Goal: Information Seeking & Learning: Learn about a topic

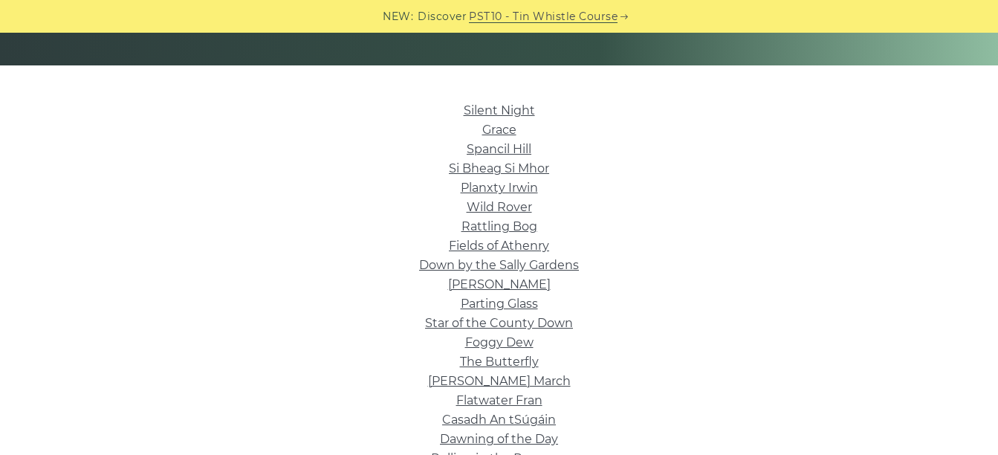
scroll to position [371, 0]
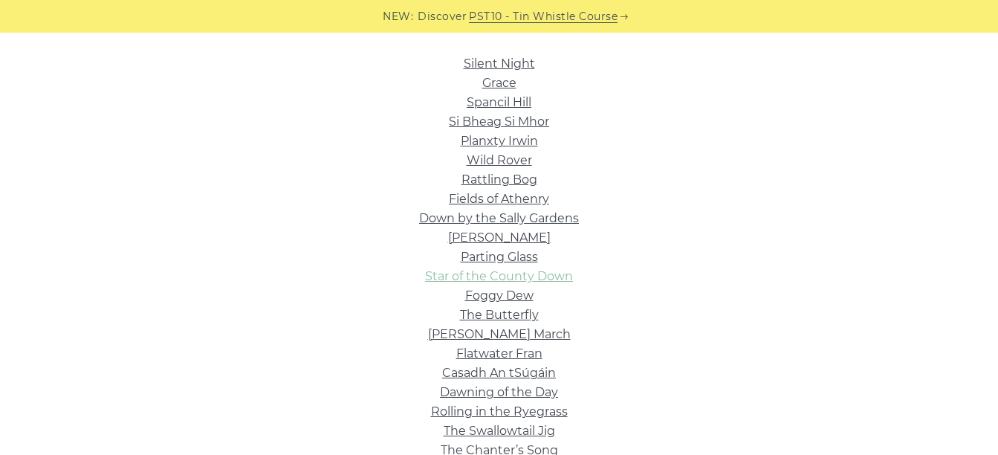
click at [497, 275] on link "Star of the County Down" at bounding box center [499, 276] width 148 height 14
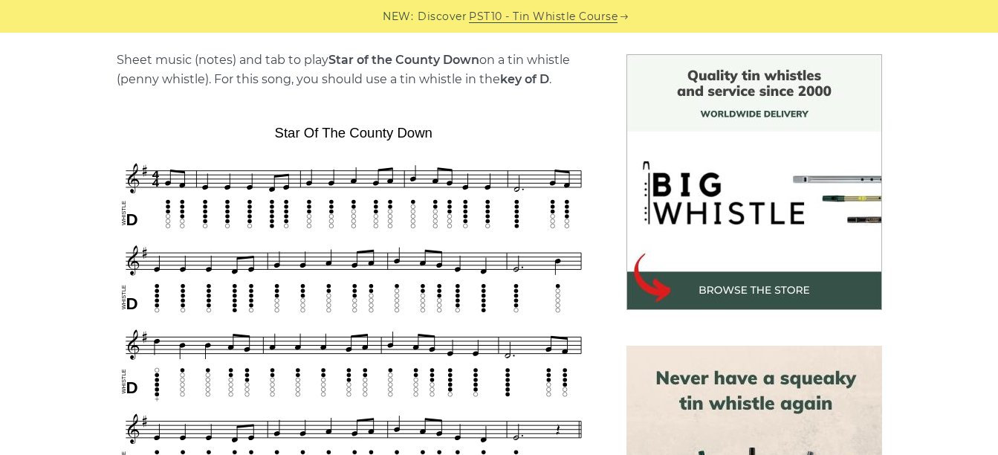
scroll to position [446, 0]
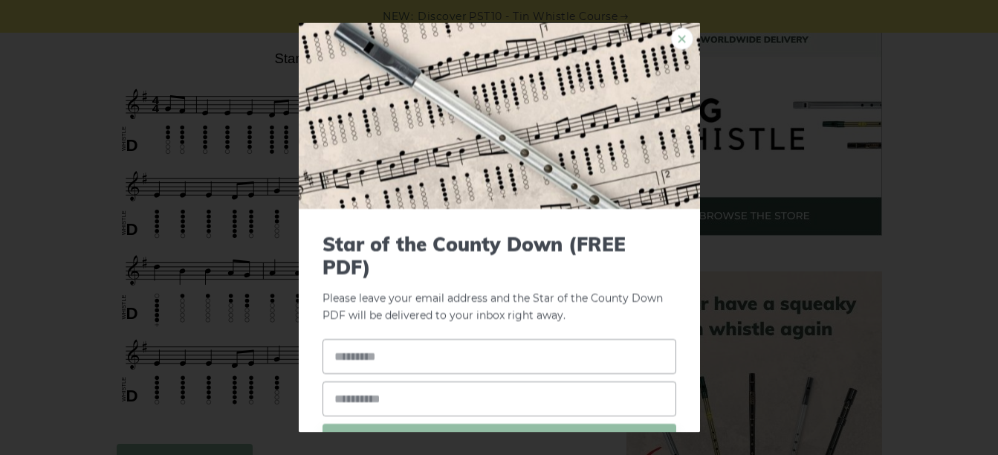
drag, startPoint x: 167, startPoint y: 153, endPoint x: 670, endPoint y: 39, distance: 515.7
click at [671, 39] on link "×" at bounding box center [682, 38] width 22 height 22
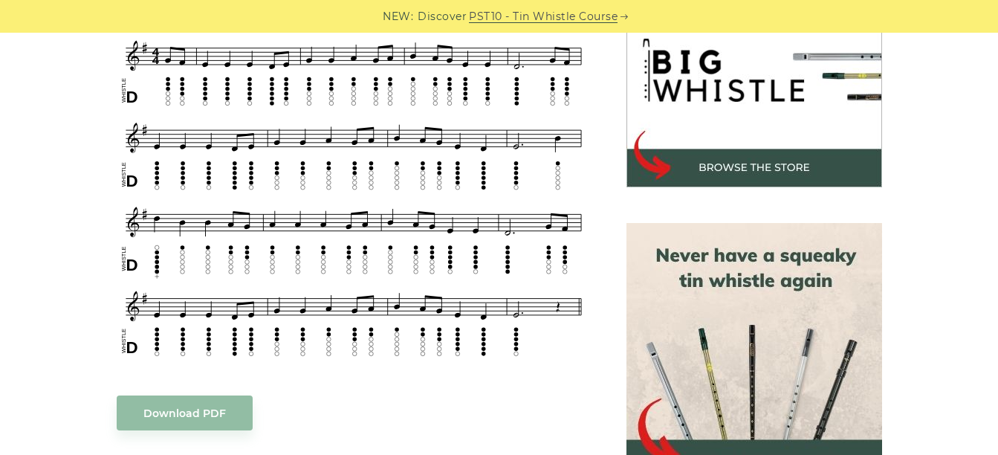
scroll to position [520, 0]
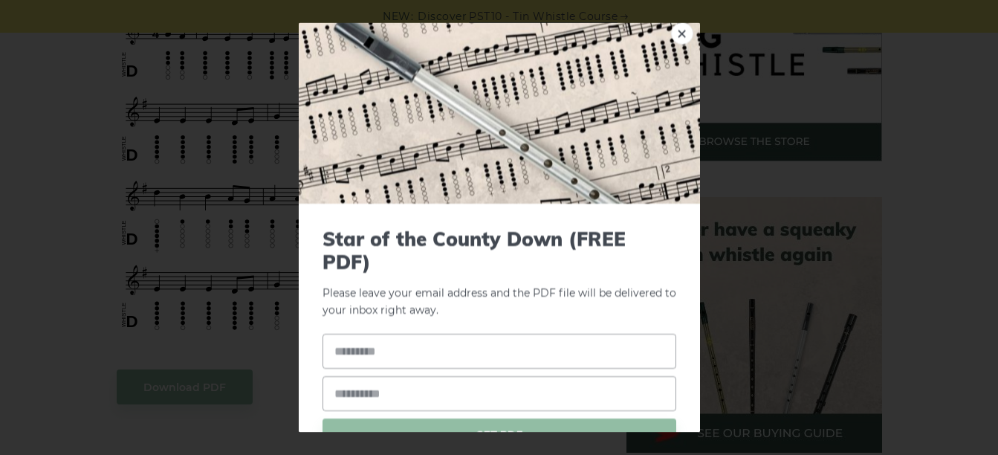
scroll to position [0, 0]
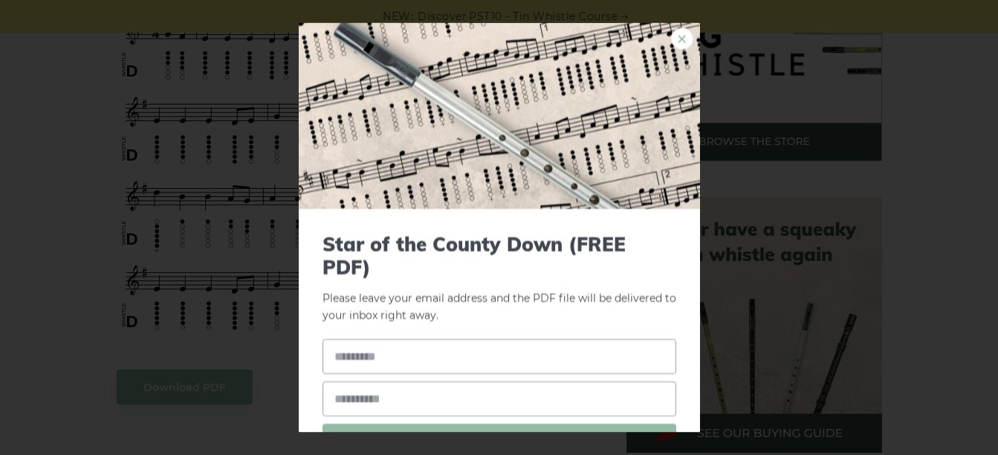
click at [671, 37] on link "×" at bounding box center [682, 38] width 22 height 22
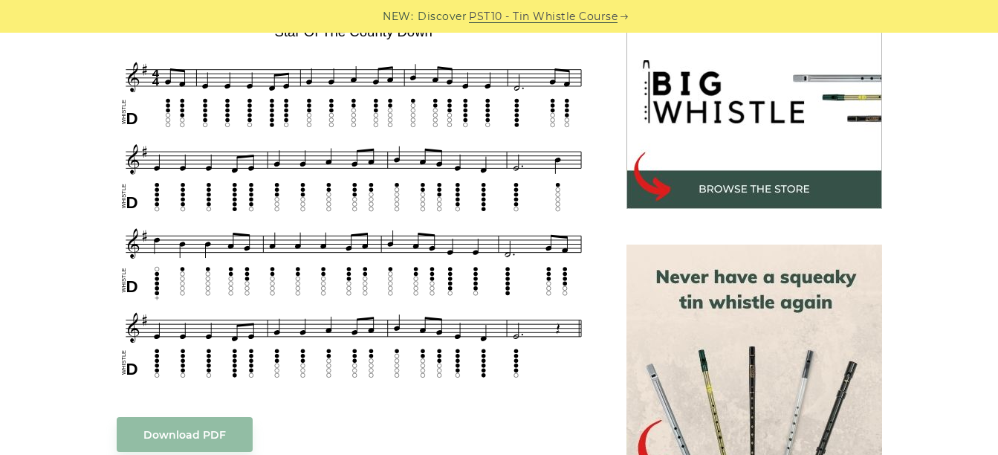
scroll to position [446, 0]
